Goal: Navigation & Orientation: Find specific page/section

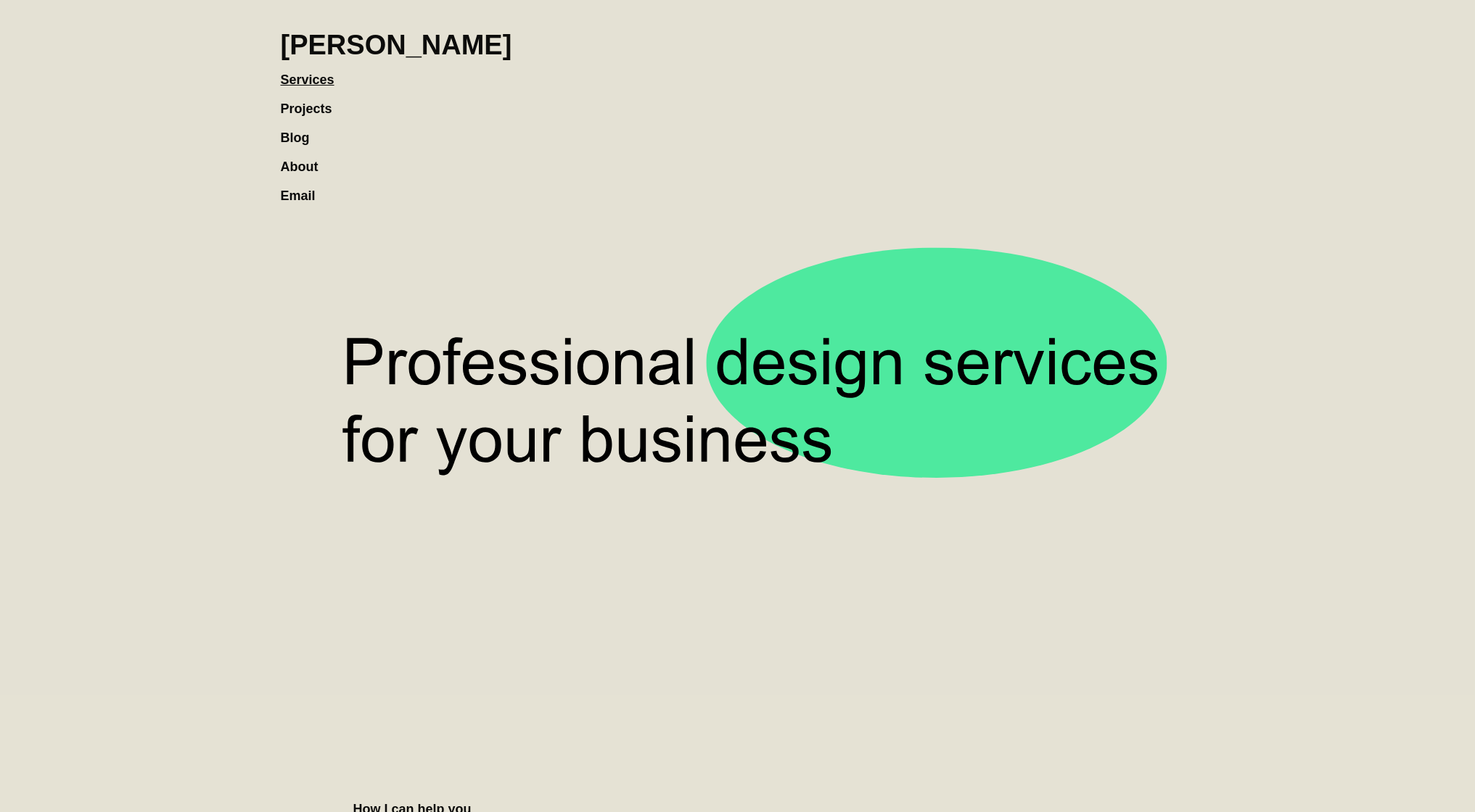
click at [297, 101] on link "Projects" at bounding box center [314, 101] width 66 height 29
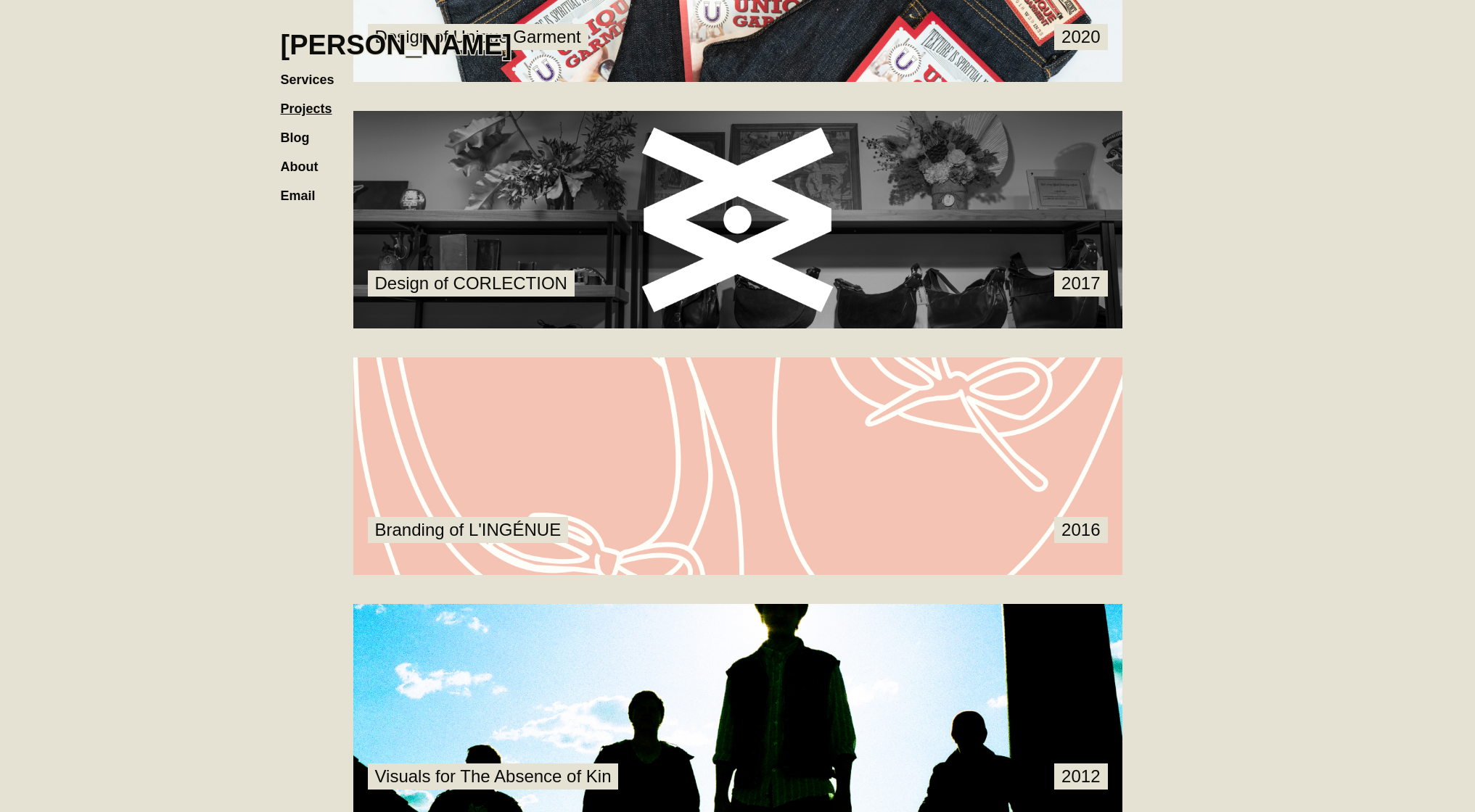
scroll to position [1439, 0]
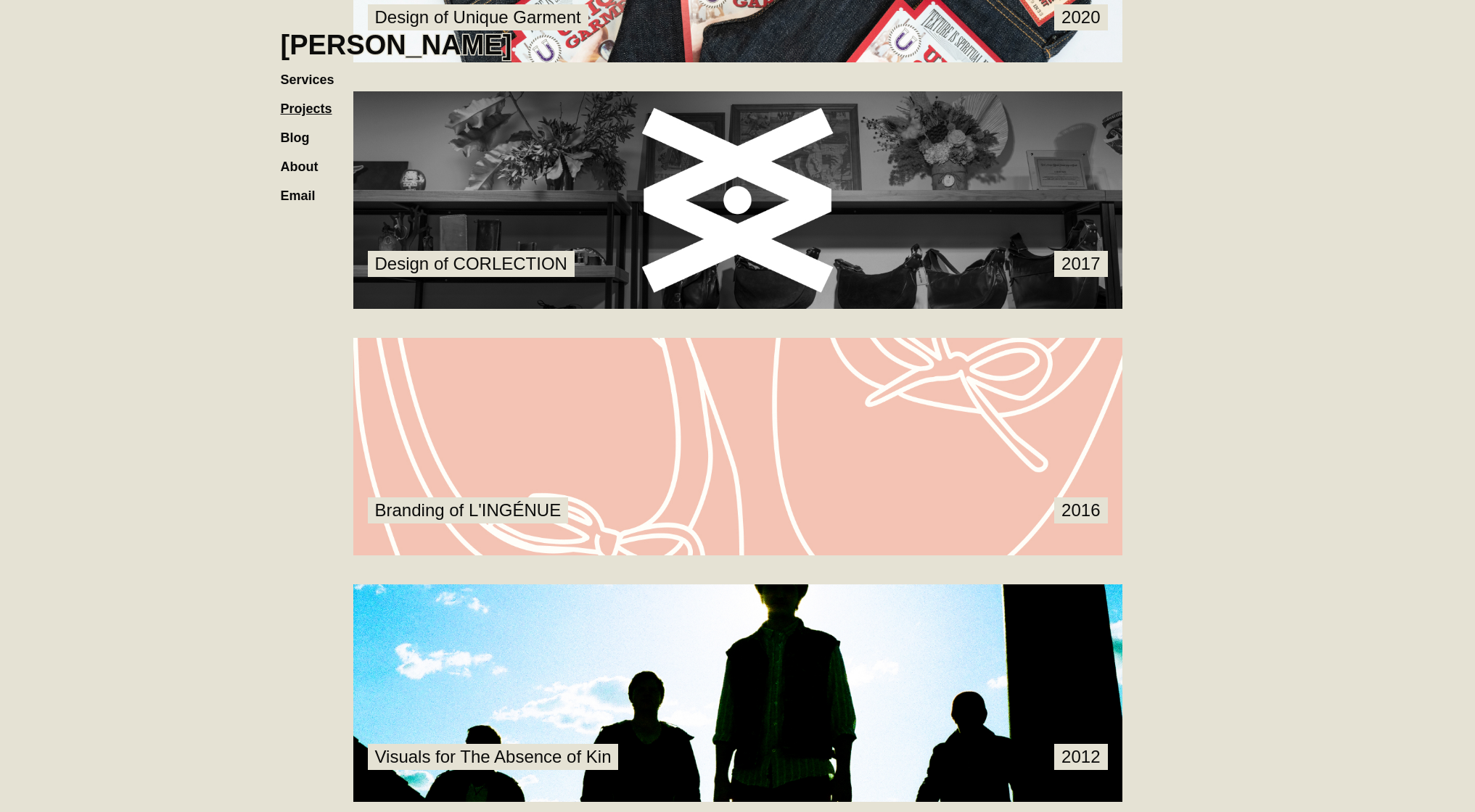
click at [795, 508] on link at bounding box center [738, 446] width 769 height 217
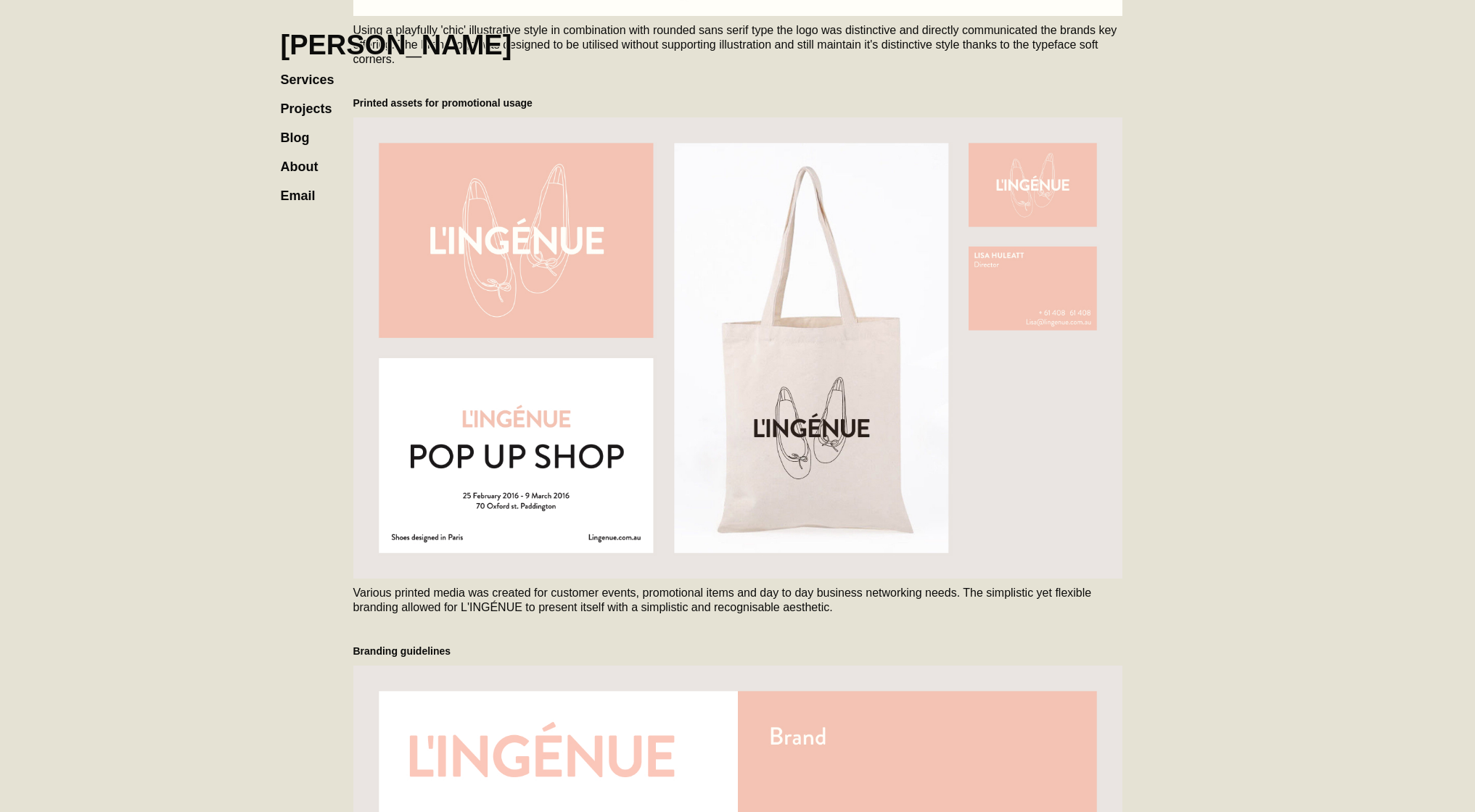
scroll to position [839, 0]
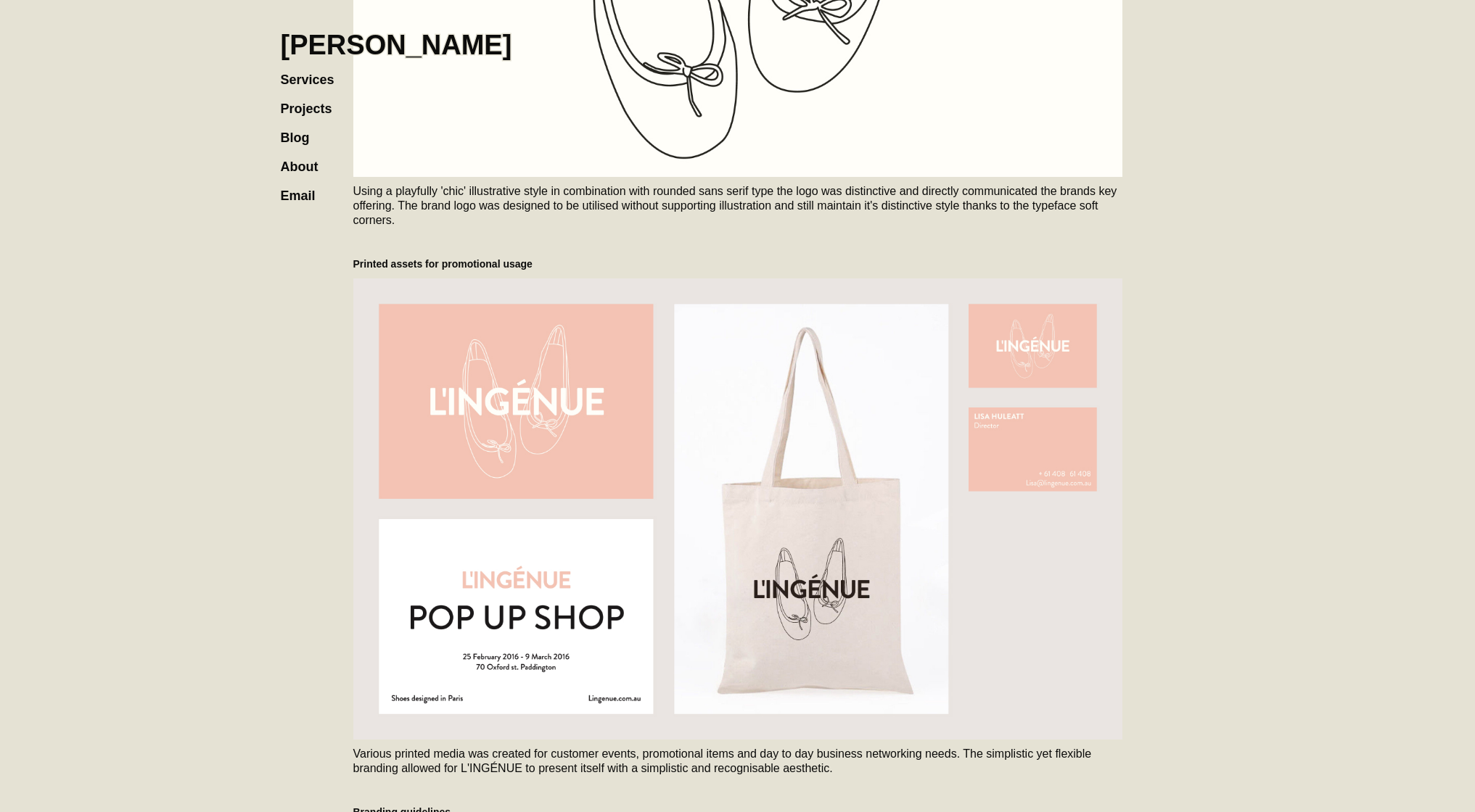
click at [379, 40] on h1 "[PERSON_NAME]" at bounding box center [396, 45] width 232 height 32
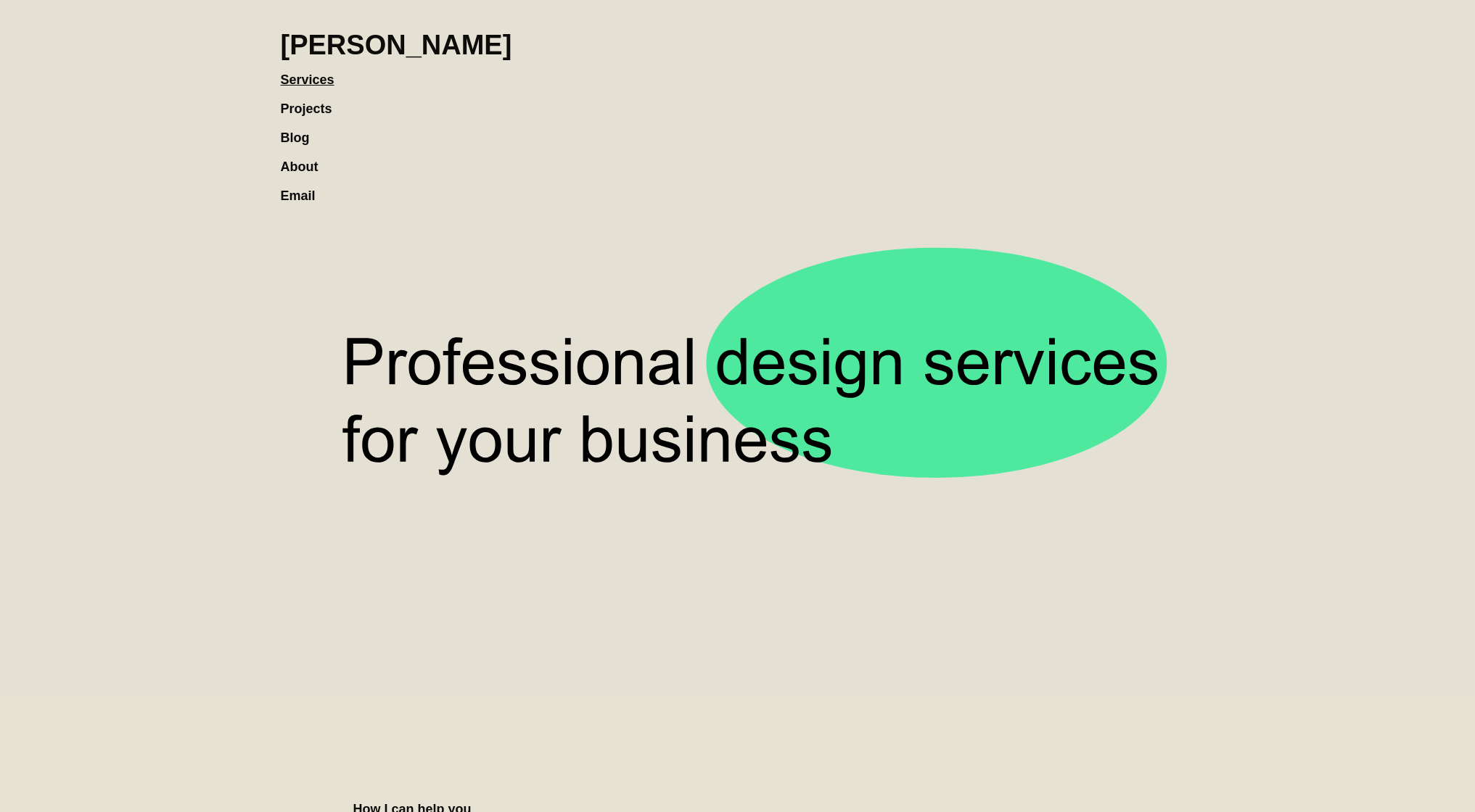
click at [310, 99] on link "Projects" at bounding box center [314, 101] width 66 height 29
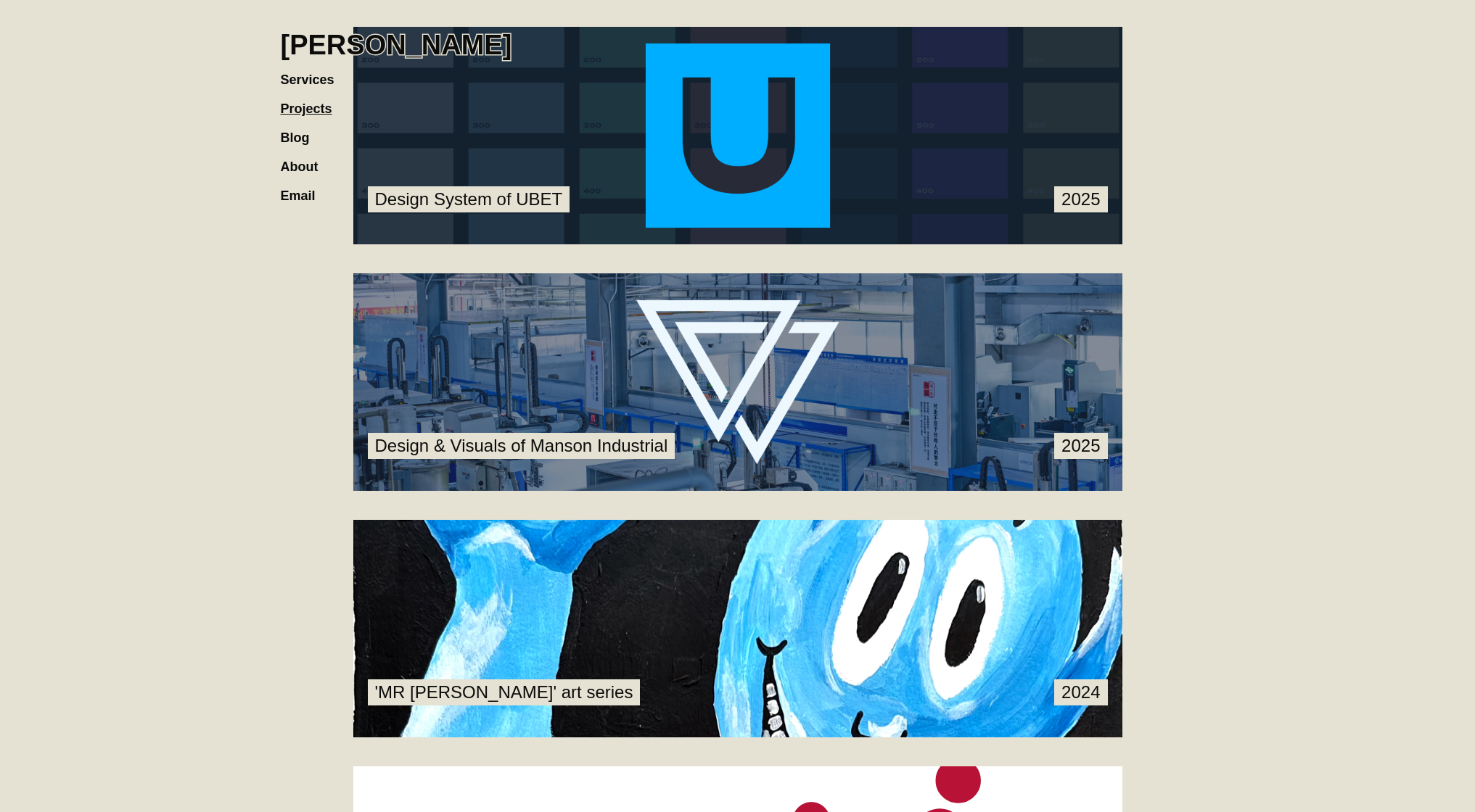
scroll to position [64, 0]
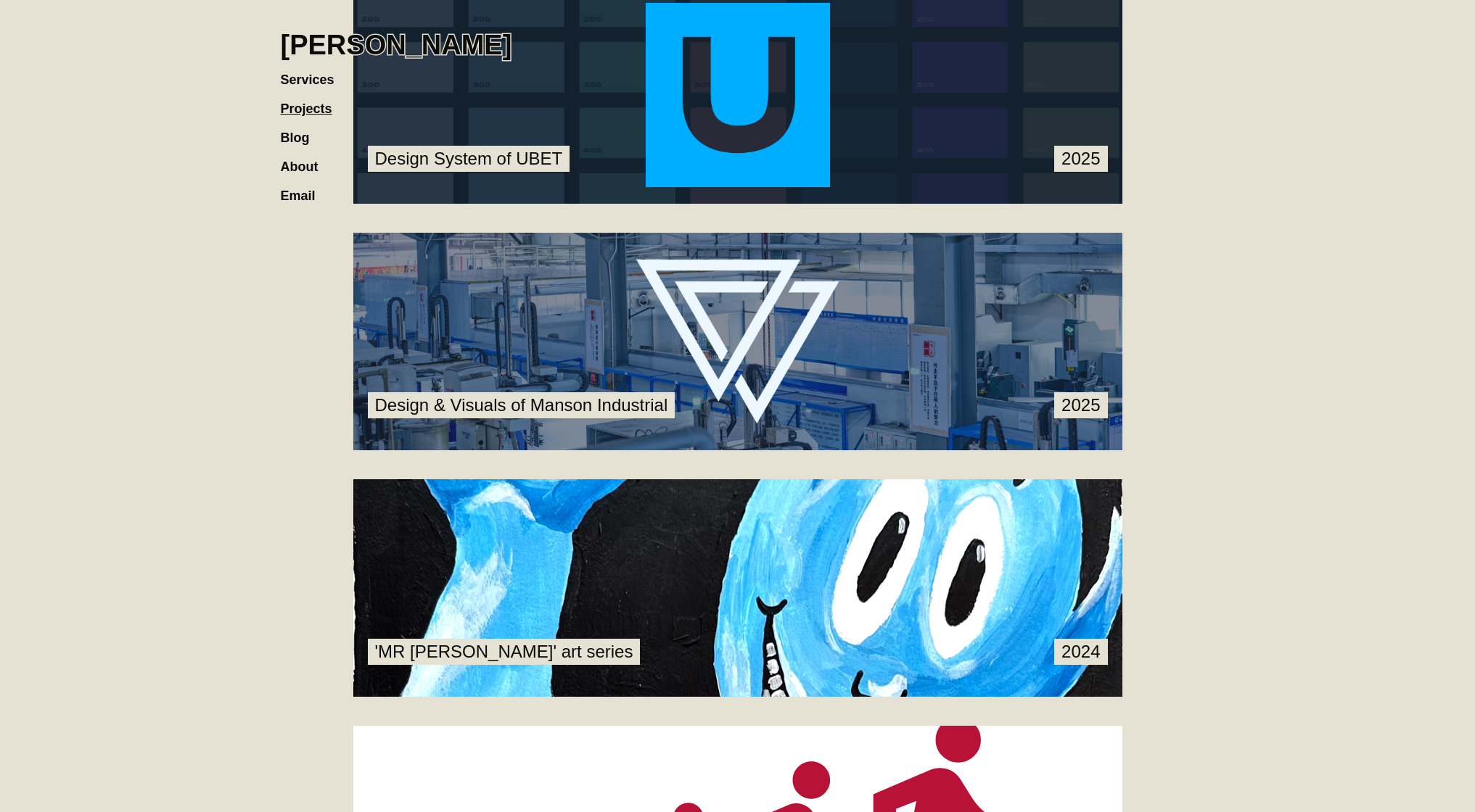
click at [665, 306] on link at bounding box center [738, 341] width 769 height 217
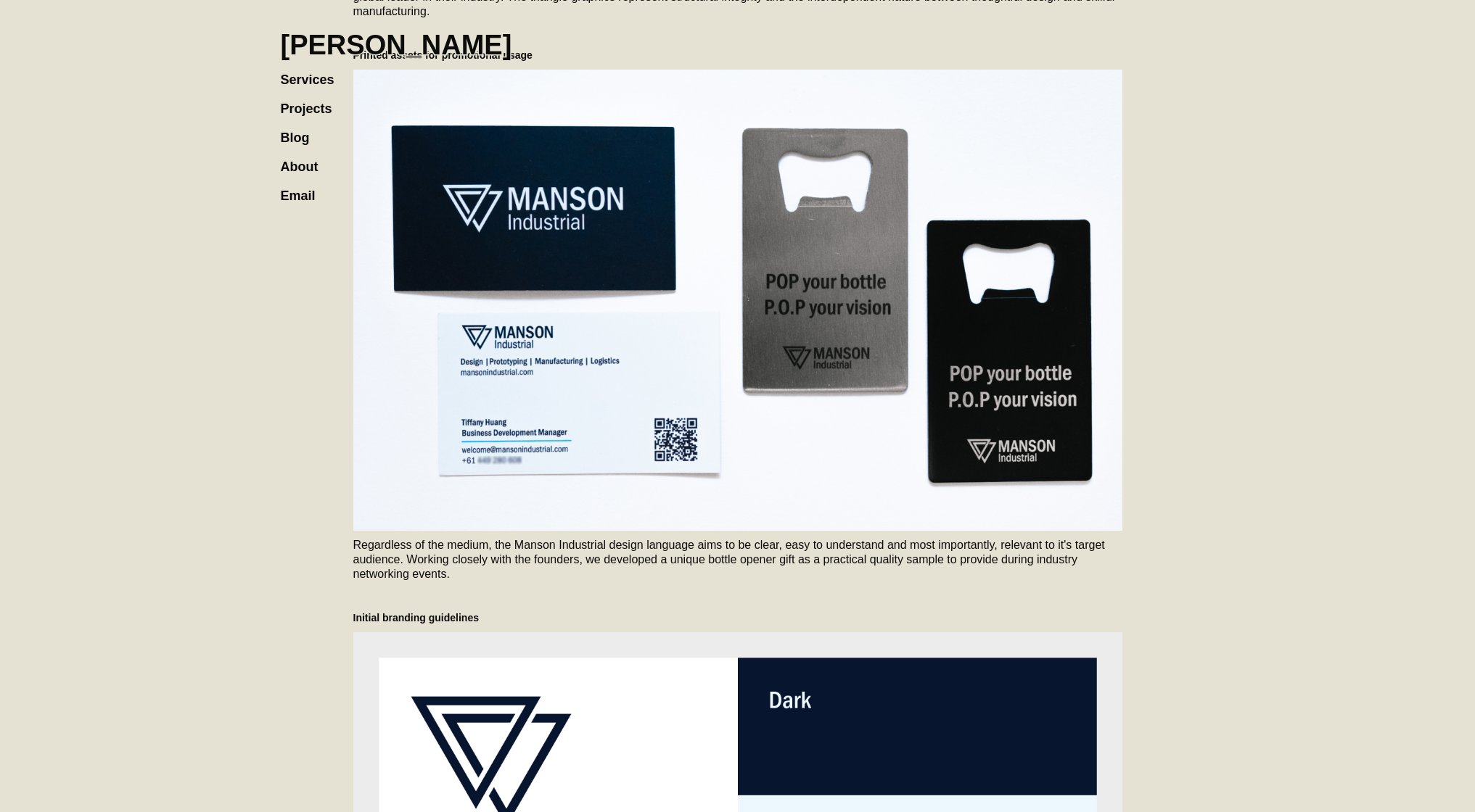
scroll to position [941, 0]
